Goal: Check status

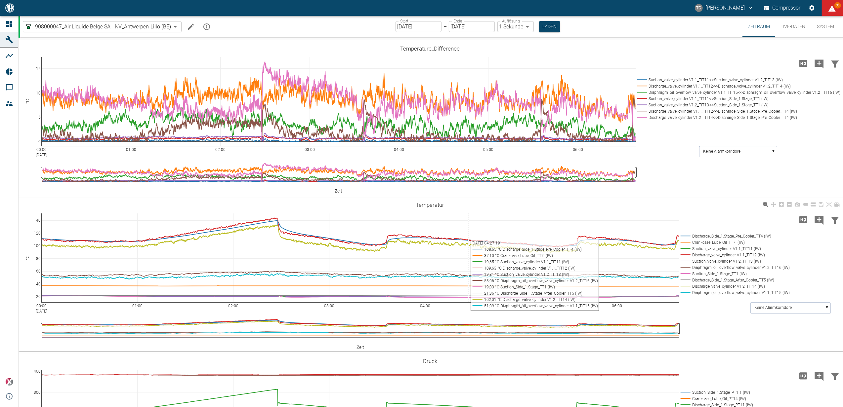
scroll to position [132, 0]
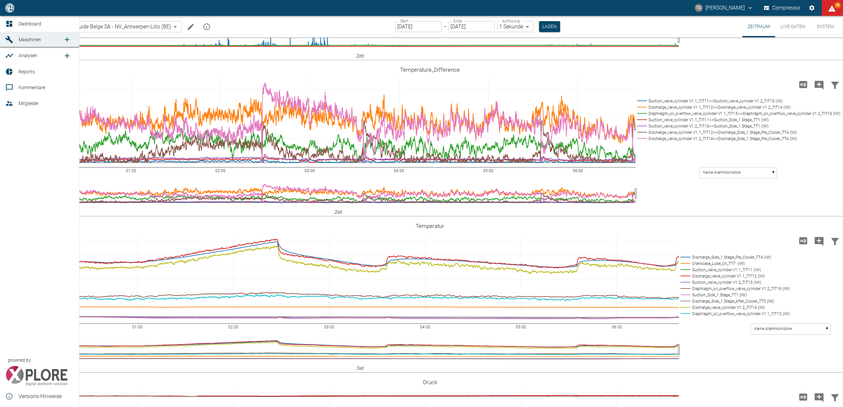
click at [9, 23] on icon at bounding box center [9, 24] width 8 height 8
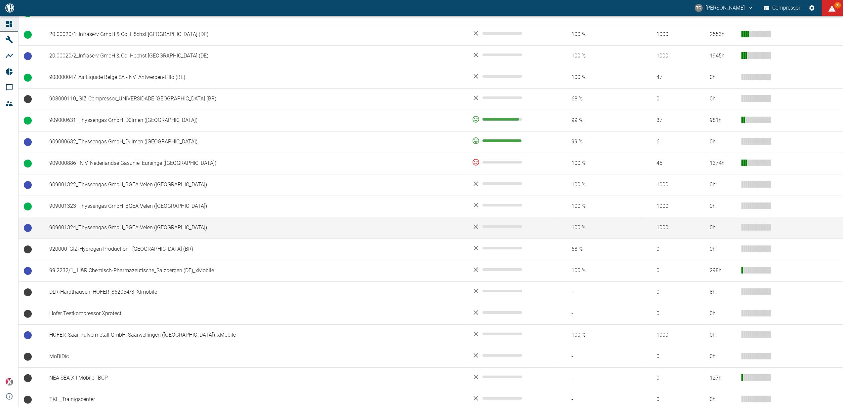
scroll to position [491, 0]
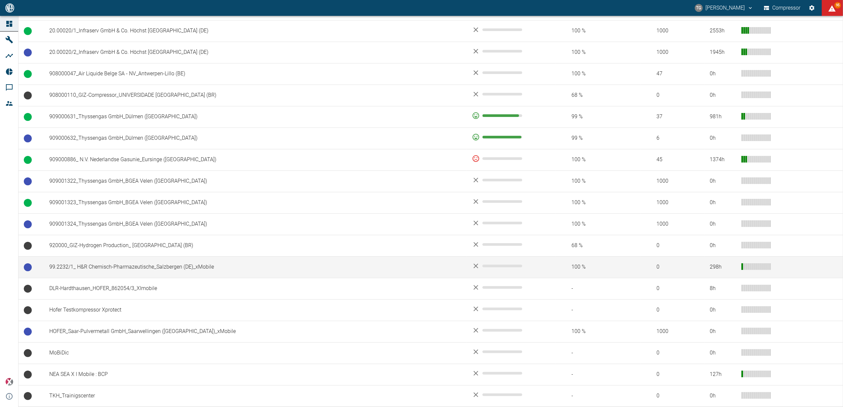
click at [142, 267] on td "99.2232/1_ H&R Chemisch-Pharmazeutische_Salzbergen (DE)_xMobile" at bounding box center [255, 267] width 423 height 21
